Goal: Use online tool/utility: Utilize a website feature to perform a specific function

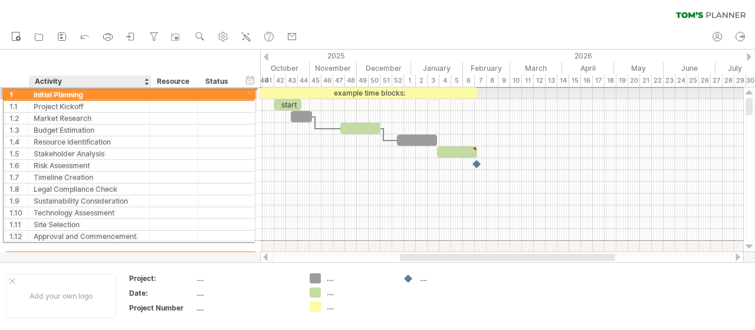
click at [37, 94] on div "Initial Planning" at bounding box center [90, 92] width 110 height 11
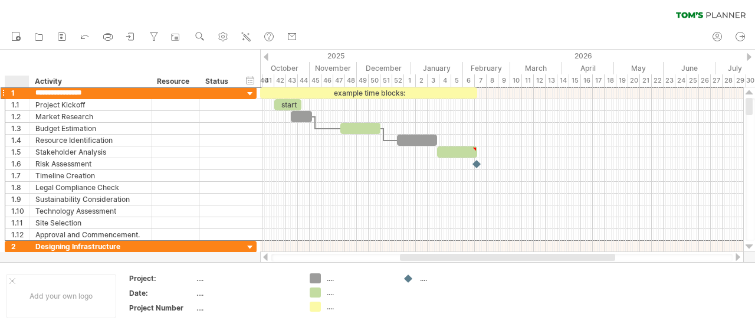
click at [18, 63] on div "hide start/end/duration show start/end/duration ******** Activity ******** Reso…" at bounding box center [130, 69] width 260 height 38
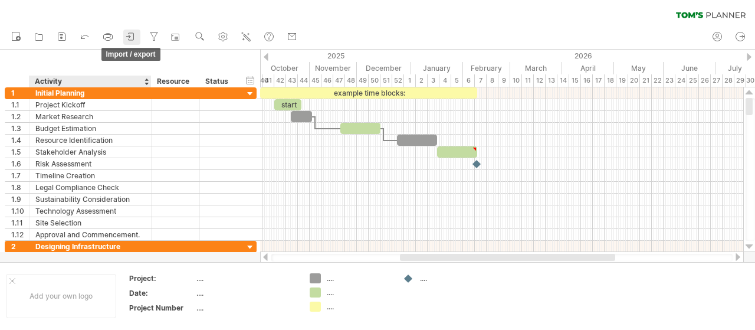
click at [132, 42] on div at bounding box center [131, 37] width 12 height 12
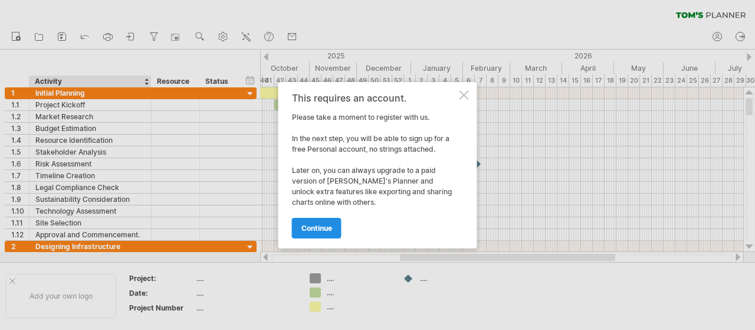
click at [310, 233] on link "continue" at bounding box center [317, 228] width 50 height 21
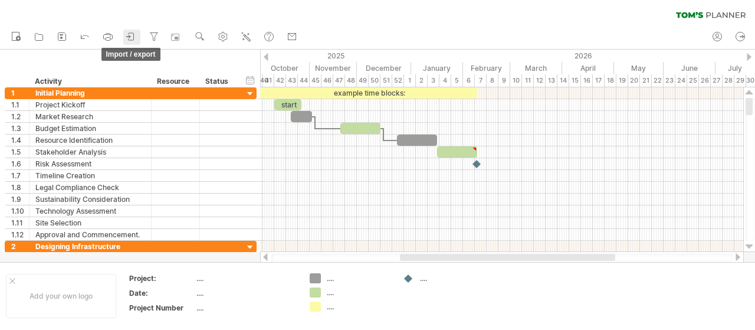
click at [132, 37] on icon at bounding box center [131, 37] width 12 height 12
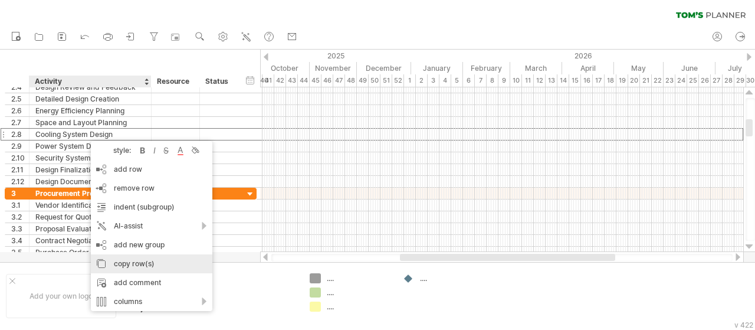
click at [162, 262] on div "copy row(s)" at bounding box center [152, 263] width 122 height 19
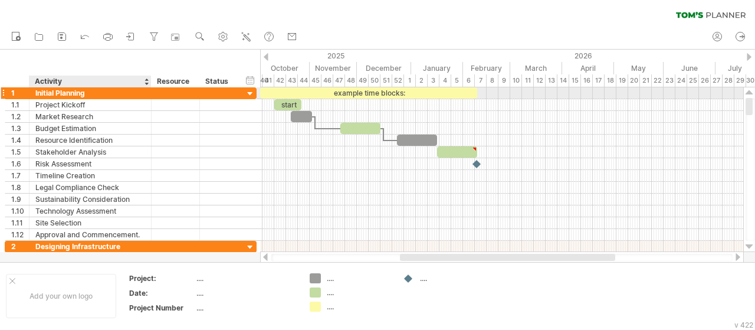
click at [46, 91] on div "Initial Planning" at bounding box center [90, 92] width 110 height 11
click at [1, 94] on div at bounding box center [3, 93] width 5 height 12
click at [3, 94] on div at bounding box center [3, 93] width 5 height 12
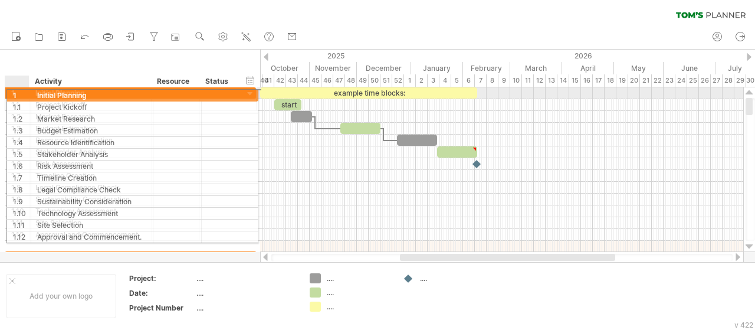
drag, startPoint x: 4, startPoint y: 93, endPoint x: 27, endPoint y: 93, distance: 23.6
click at [27, 93] on div "**********" at bounding box center [131, 93] width 252 height 12
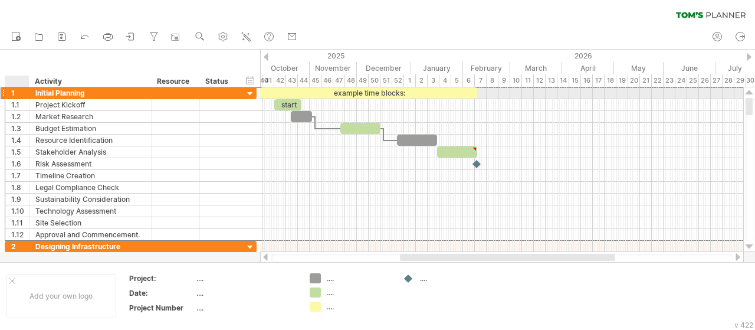
click at [13, 93] on div "1" at bounding box center [17, 92] width 24 height 11
click at [9, 93] on div "1" at bounding box center [17, 92] width 24 height 11
click at [12, 95] on div "1" at bounding box center [20, 92] width 18 height 11
click at [38, 95] on div "Initial Planning" at bounding box center [90, 92] width 110 height 11
click at [247, 93] on div at bounding box center [250, 93] width 11 height 11
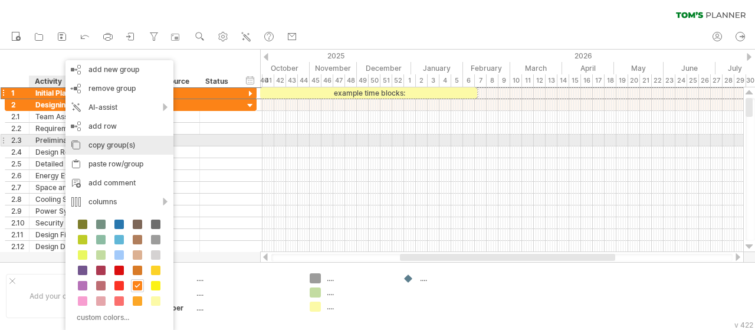
click at [111, 146] on div "copy group(s)" at bounding box center [119, 145] width 108 height 19
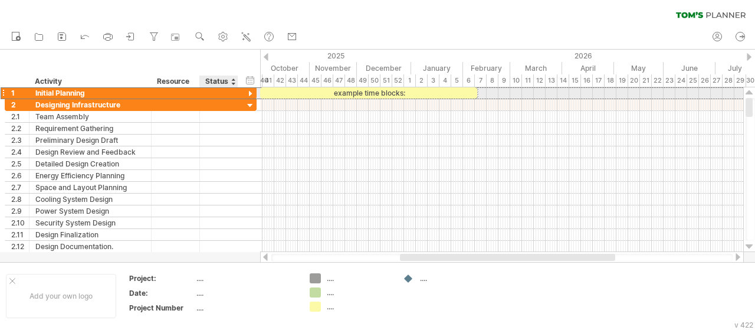
click at [250, 93] on div at bounding box center [250, 93] width 11 height 11
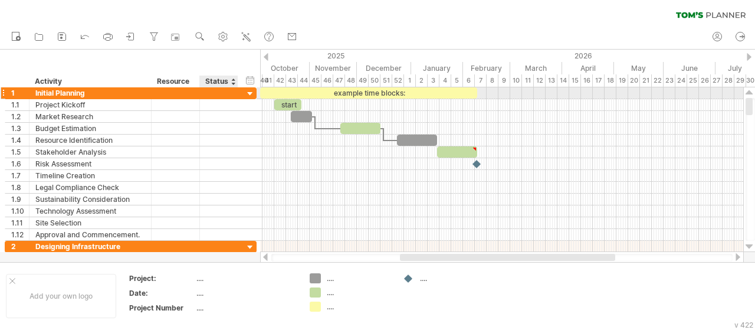
click at [250, 94] on div at bounding box center [250, 93] width 11 height 11
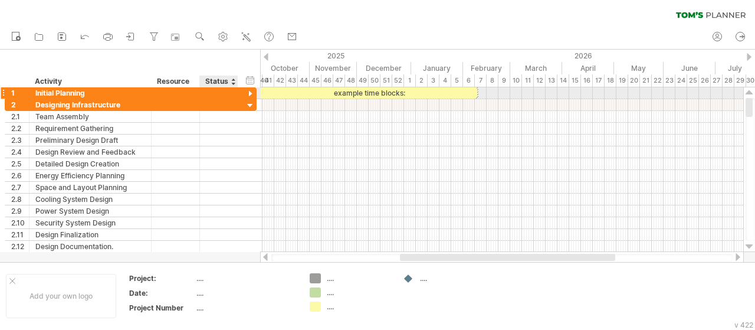
click at [250, 94] on div at bounding box center [250, 93] width 11 height 11
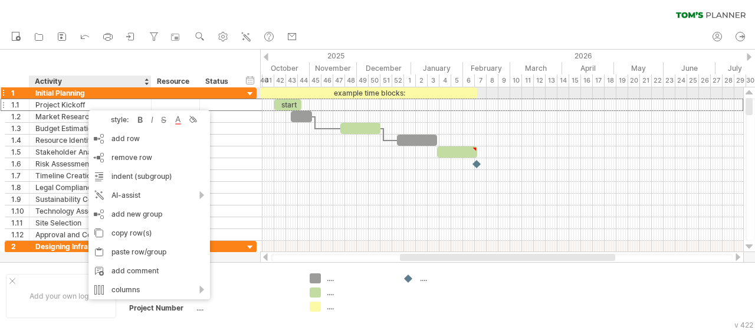
click at [78, 94] on div "Initial Planning" at bounding box center [90, 92] width 110 height 11
